Goal: Task Accomplishment & Management: Use online tool/utility

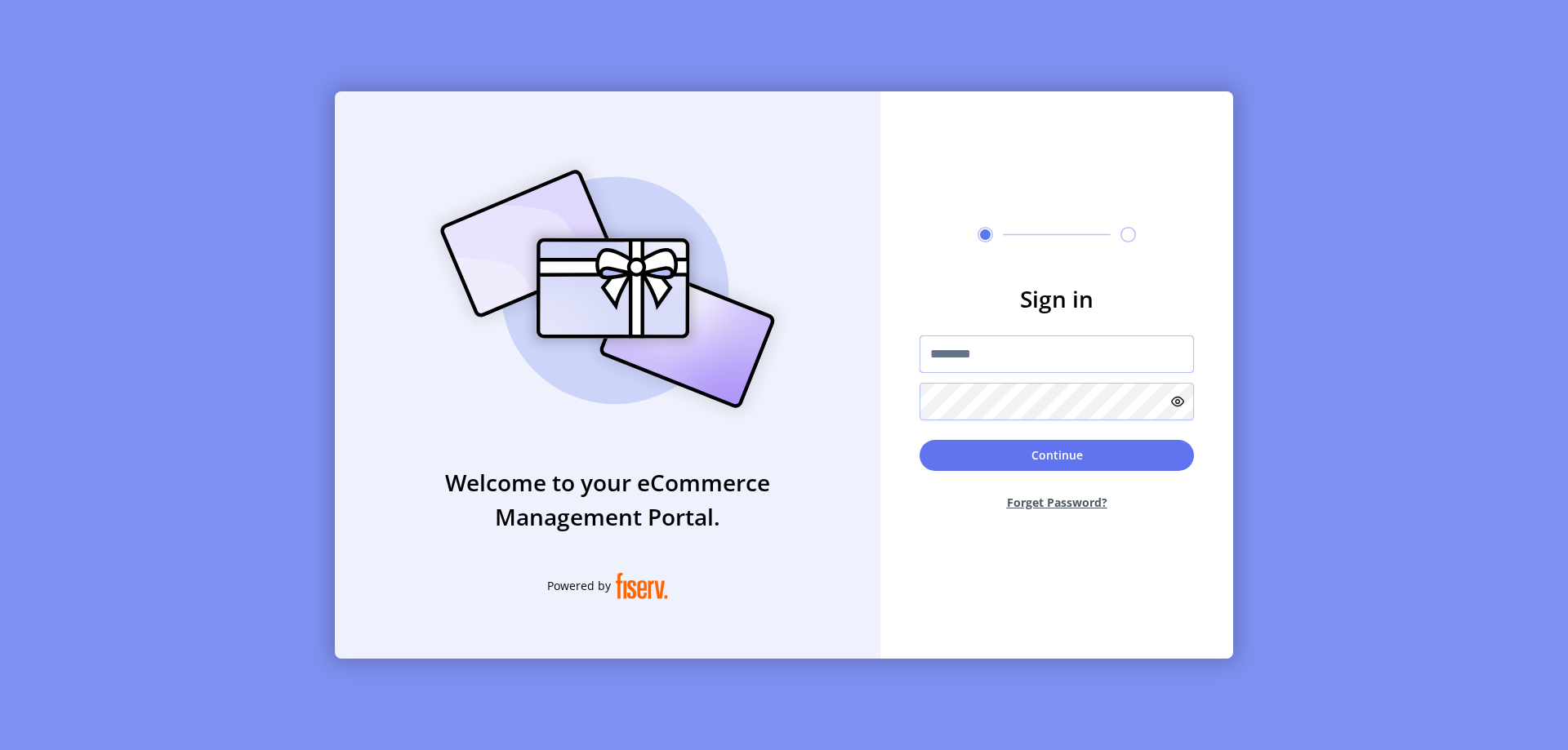
click at [984, 357] on input "text" at bounding box center [1057, 355] width 275 height 38
type input "*"
click at [951, 366] on input "text" at bounding box center [1057, 355] width 275 height 38
paste input "**********"
type input "**********"
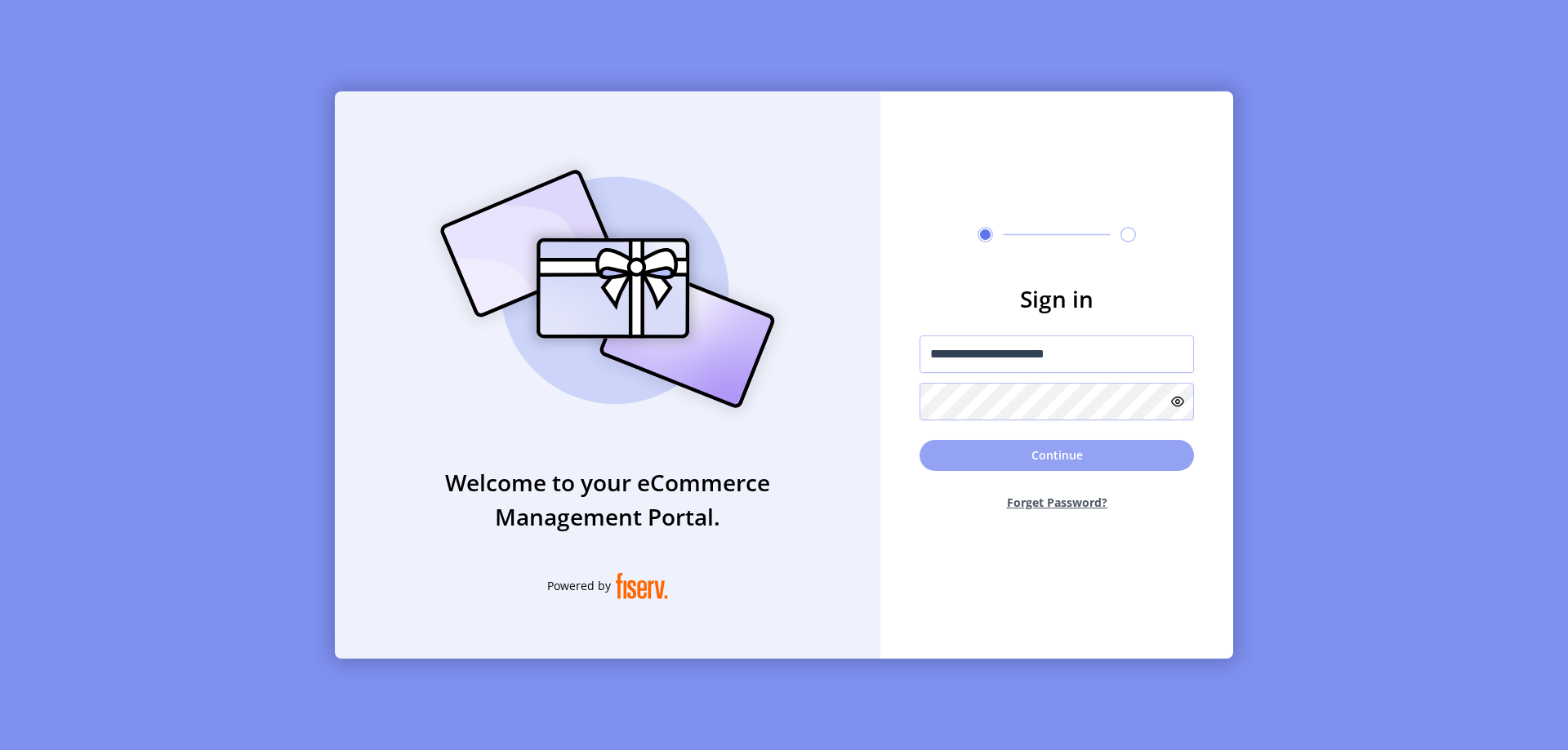
click at [1010, 458] on button "Continue" at bounding box center [1057, 455] width 275 height 31
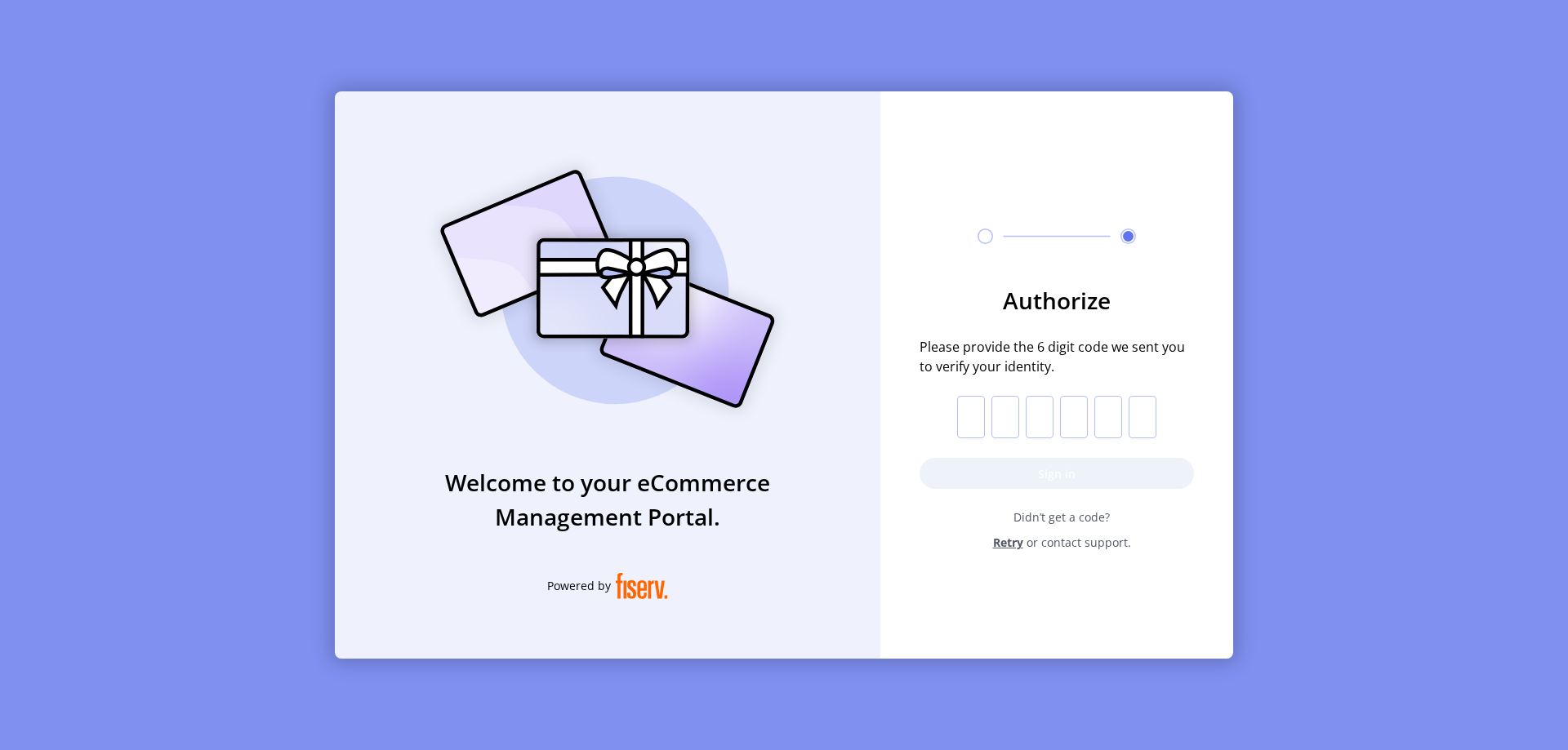
click at [974, 413] on input "text" at bounding box center [971, 417] width 28 height 43
type input "*"
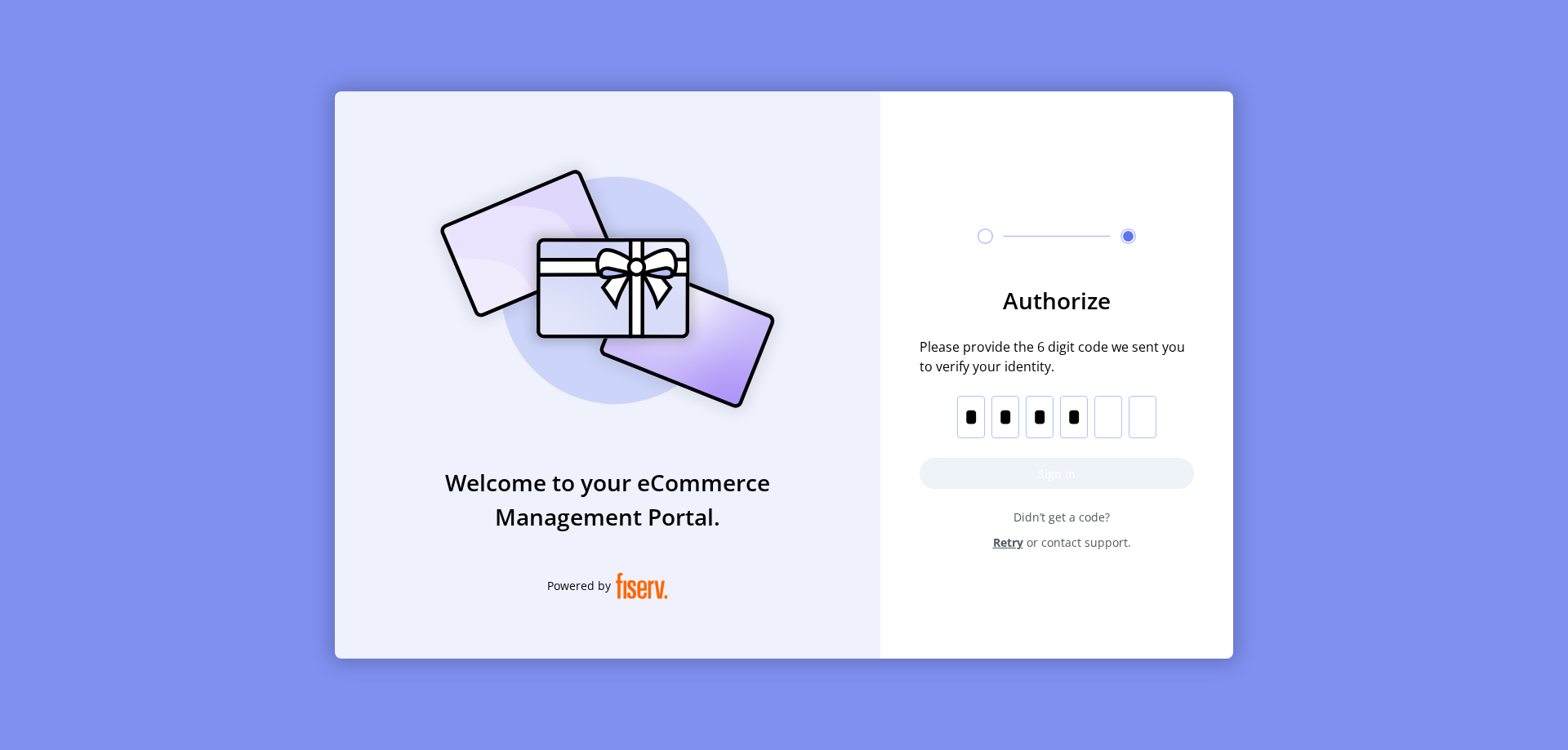
type input "*"
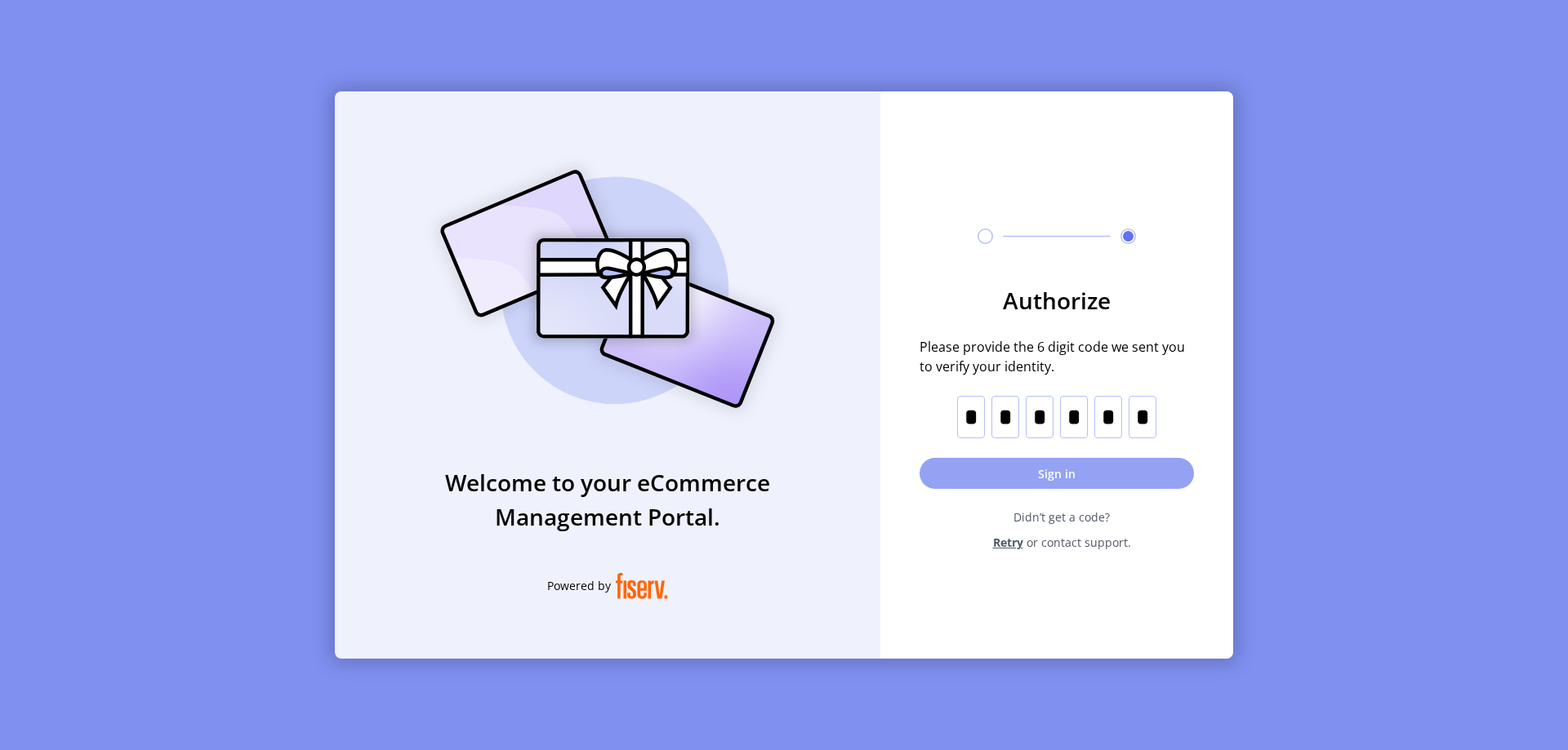
type input "*"
click at [992, 483] on button "Sign in" at bounding box center [1057, 473] width 275 height 31
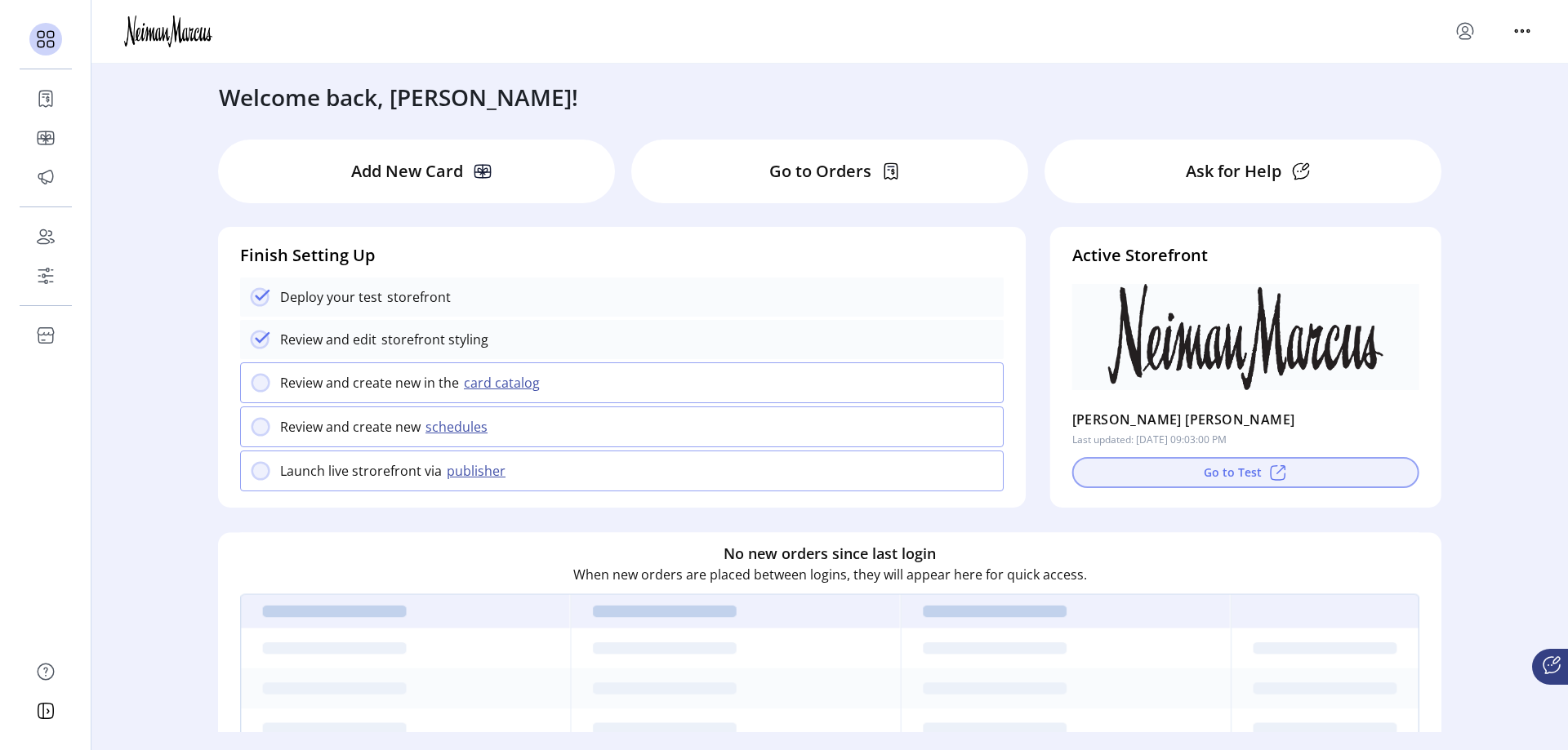
click at [1207, 479] on button "Go to Test" at bounding box center [1246, 473] width 347 height 31
